Goal: Use online tool/utility: Utilize a website feature to perform a specific function

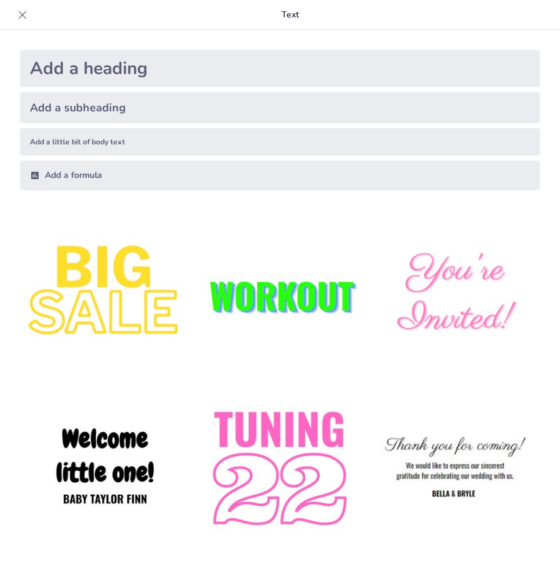
type input "Imported CIUDAD DE ORO.pptx"
click at [310, 316] on img at bounding box center [280, 295] width 170 height 170
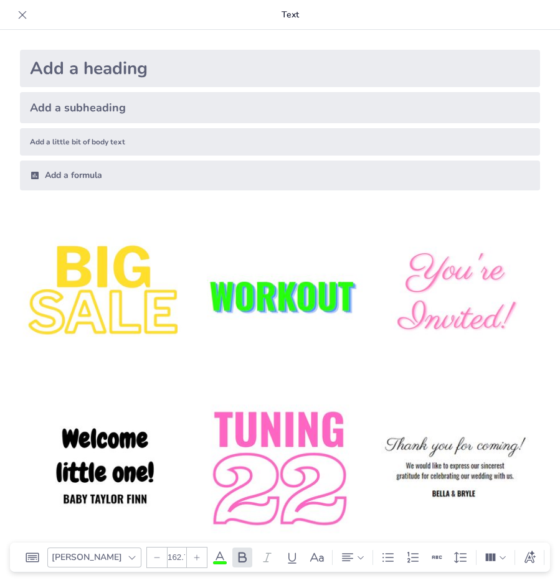
click at [89, 177] on div "Add a formula" at bounding box center [280, 176] width 520 height 30
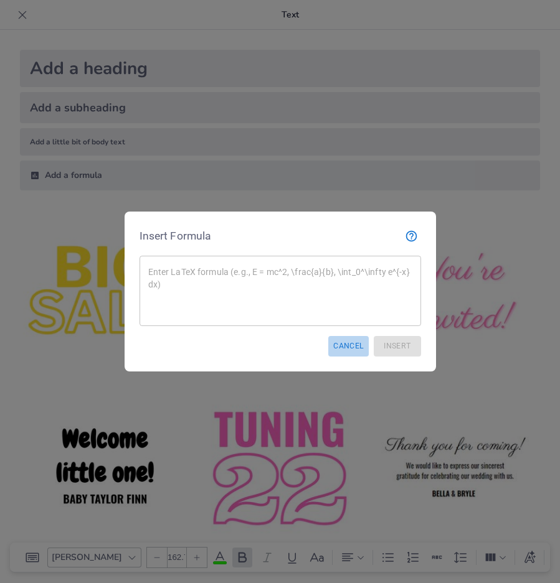
click at [352, 347] on button "Cancel" at bounding box center [348, 346] width 40 height 21
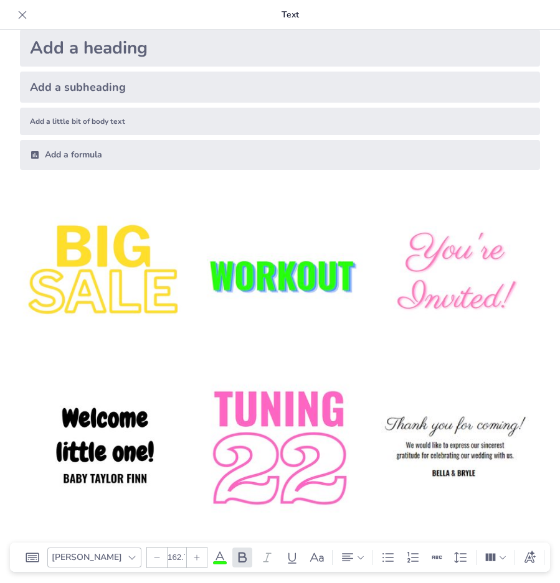
scroll to position [20, 0]
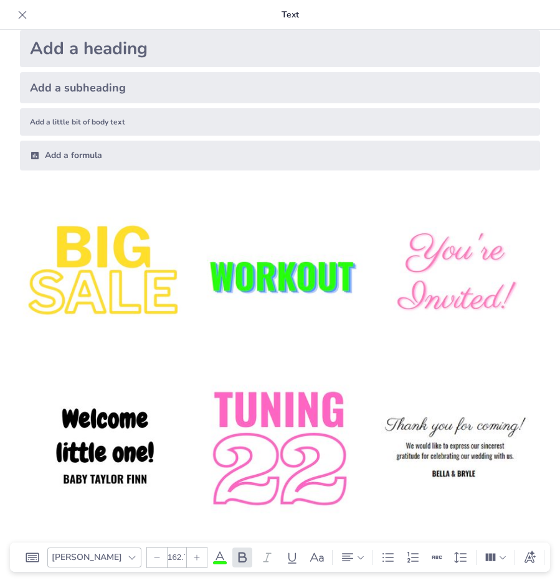
click at [20, 16] on icon at bounding box center [22, 15] width 12 height 12
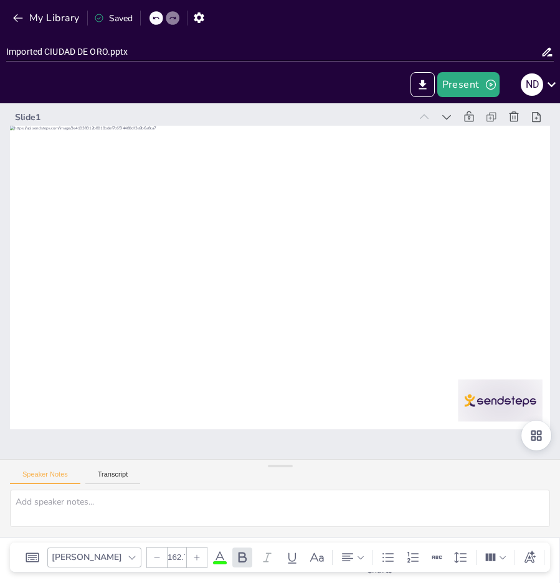
drag, startPoint x: 314, startPoint y: 223, endPoint x: 323, endPoint y: 485, distance: 261.6
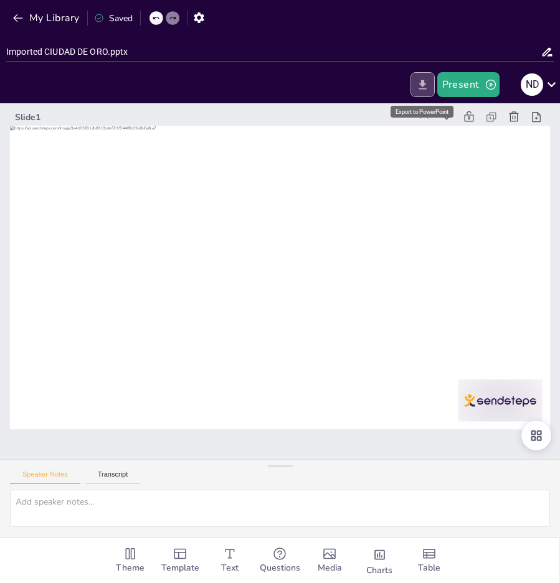
click at [420, 81] on icon "Export to PowerPoint" at bounding box center [422, 84] width 13 height 13
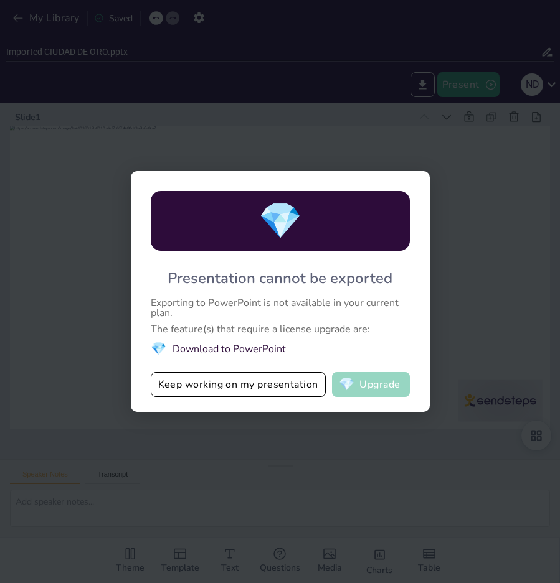
click at [355, 383] on button "💎 Upgrade" at bounding box center [371, 384] width 78 height 25
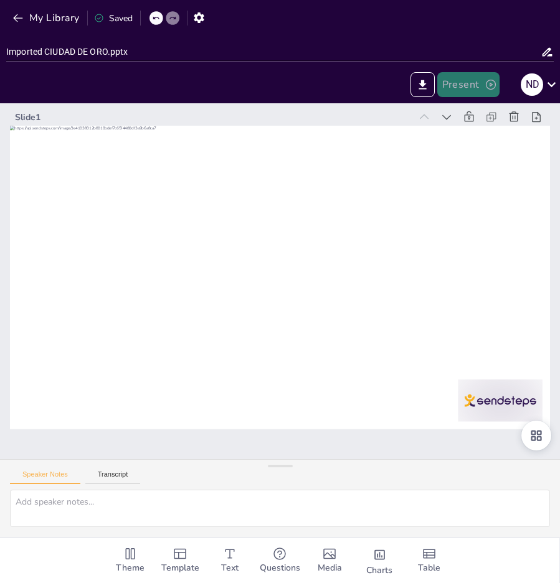
click at [464, 85] on button "Present" at bounding box center [468, 84] width 62 height 25
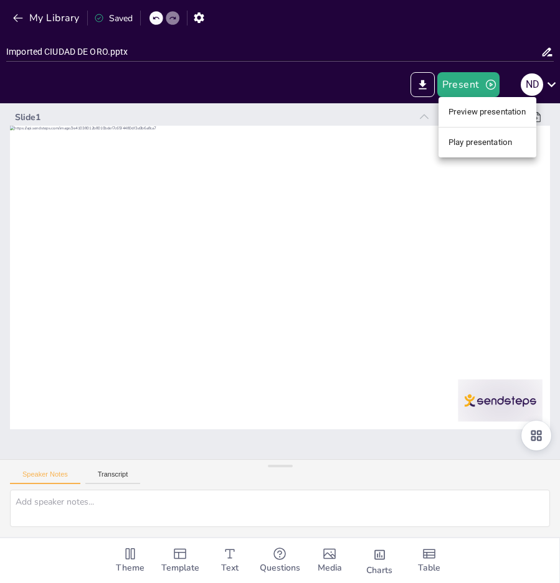
click at [469, 109] on li "Preview presentation" at bounding box center [487, 112] width 98 height 20
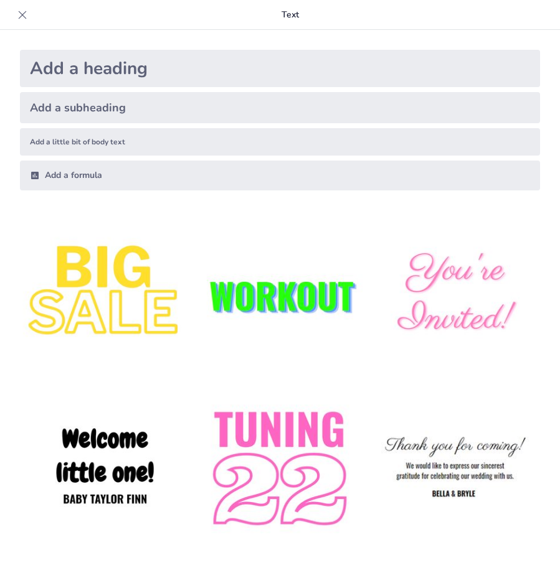
type input "Imported CIUDAD DE ORO.pptx"
